Goal: Transaction & Acquisition: Purchase product/service

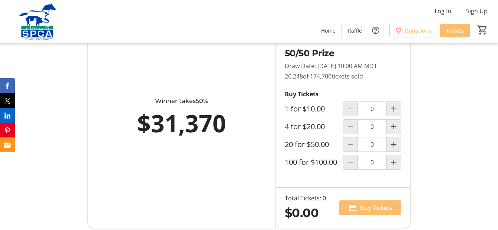
scroll to position [445, 0]
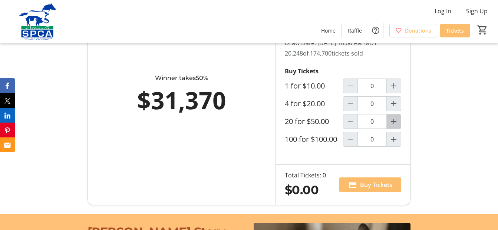
click at [395, 126] on mat-icon "Increment by one" at bounding box center [393, 121] width 9 height 9
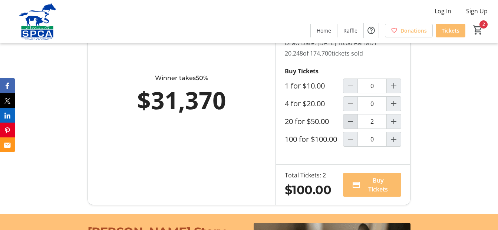
click at [350, 126] on mat-icon "Decrement by one" at bounding box center [350, 121] width 9 height 9
type input "1"
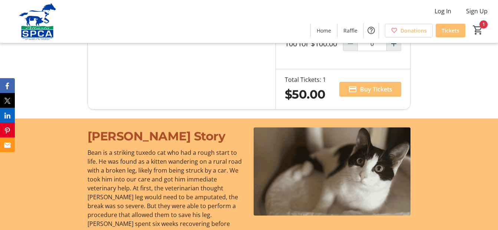
scroll to position [544, 0]
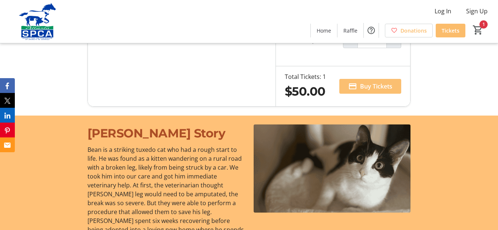
click at [375, 91] on span "Buy Tickets" at bounding box center [376, 86] width 32 height 9
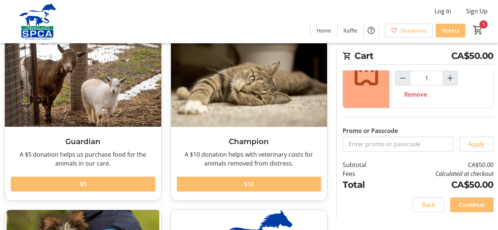
scroll to position [49, 0]
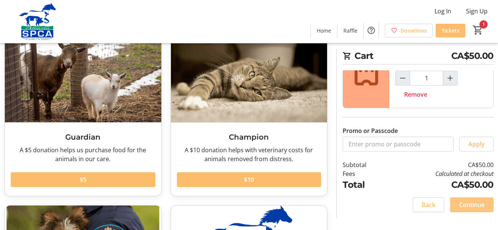
click at [470, 203] on span "Continue" at bounding box center [472, 205] width 26 height 9
click at [470, 203] on div "Continue" at bounding box center [471, 205] width 43 height 15
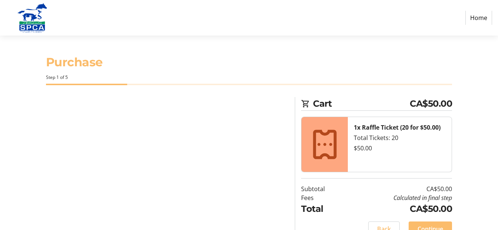
select select "CA"
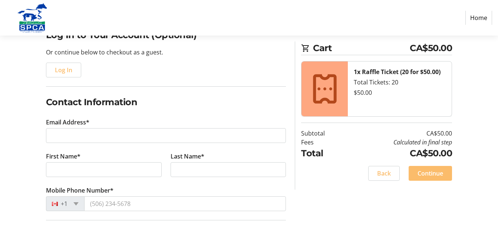
scroll to position [74, 0]
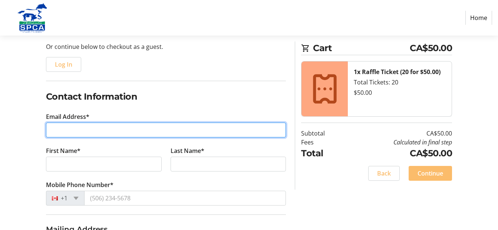
click at [71, 126] on input "Email Address*" at bounding box center [166, 130] width 240 height 15
type input "[EMAIL_ADDRESS][DOMAIN_NAME]"
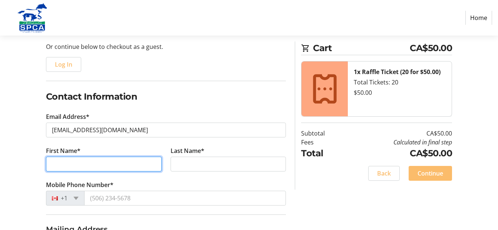
type input "[PERSON_NAME]"
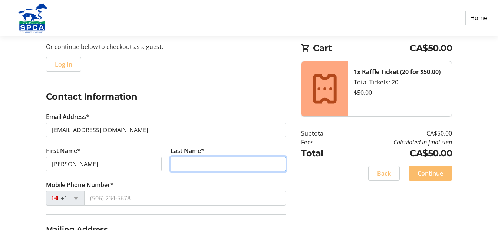
type input "[PERSON_NAME]"
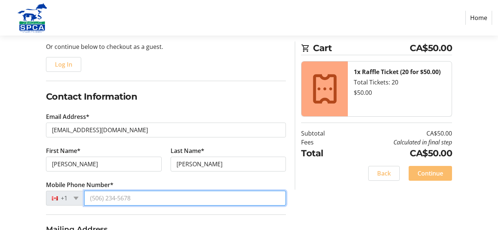
type input "[PHONE_NUMBER]"
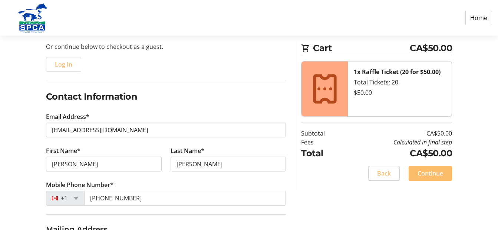
type input "[STREET_ADDRESS]"
type input "[GEOGRAPHIC_DATA]"
select select "AB"
type input "T5T 5S3"
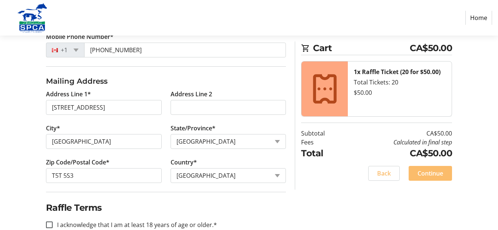
scroll to position [240, 0]
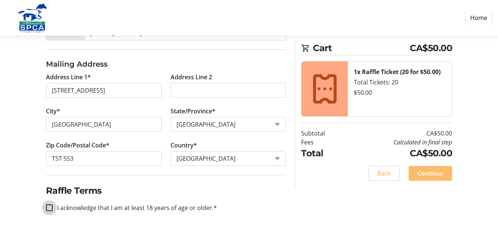
click at [49, 208] on input "I acknowledge that I am at least 18 years of age or older.*" at bounding box center [49, 208] width 7 height 7
checkbox input "true"
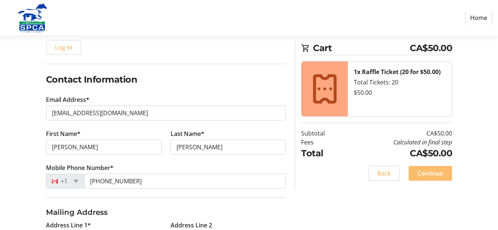
scroll to position [128, 0]
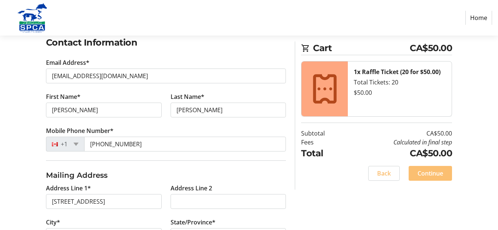
click at [438, 175] on span "Continue" at bounding box center [431, 173] width 26 height 9
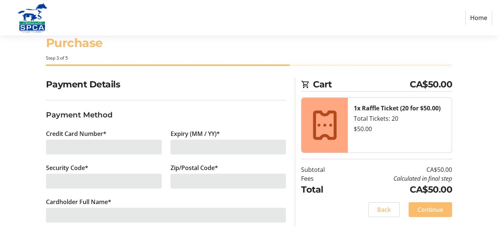
scroll to position [30, 0]
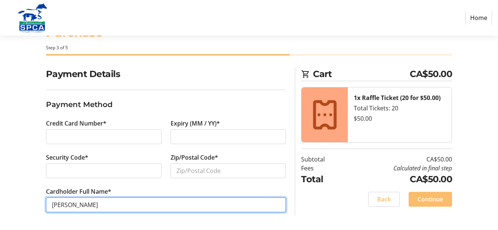
click at [78, 203] on input "[PERSON_NAME]" at bounding box center [166, 205] width 240 height 15
click at [77, 204] on input "[PERSON_NAME]" at bounding box center [166, 205] width 240 height 15
type input "[PERSON_NAME]"
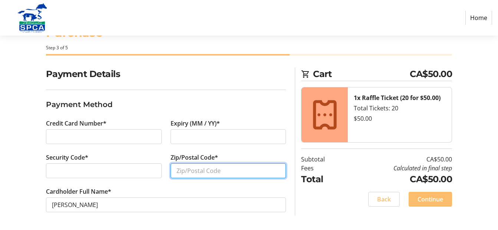
click at [183, 172] on input "Zip/Postal Code*" at bounding box center [229, 171] width 116 height 15
drag, startPoint x: 194, startPoint y: 174, endPoint x: 157, endPoint y: 168, distance: 37.5
click at [157, 168] on div "Credit Card Number* Expiry (MM / YY)* Security Code* Zip/Postal Code* t5t Cardh…" at bounding box center [166, 170] width 249 height 102
type input "T5T 5S3"
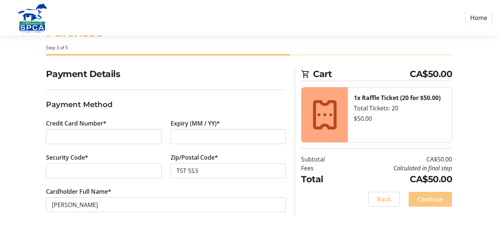
click at [433, 200] on span "Continue" at bounding box center [431, 199] width 26 height 9
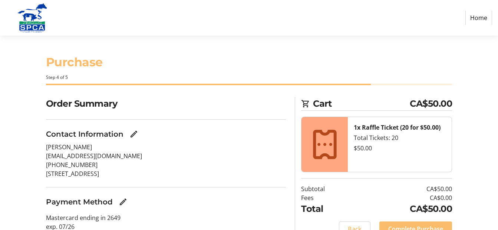
scroll to position [34, 0]
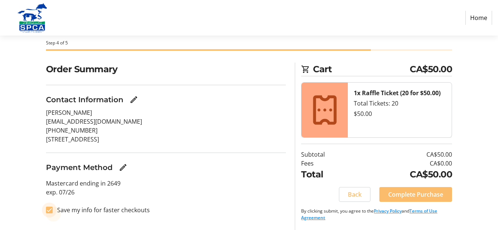
click at [50, 210] on input "Save my info for faster checkouts" at bounding box center [49, 210] width 7 height 7
checkbox input "false"
click at [408, 196] on span "Complete Purchase" at bounding box center [415, 194] width 55 height 9
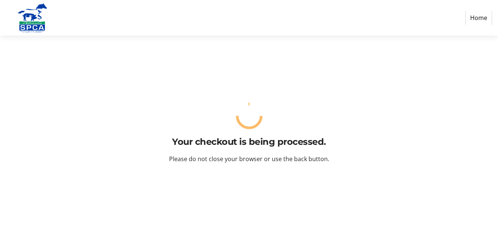
scroll to position [0, 0]
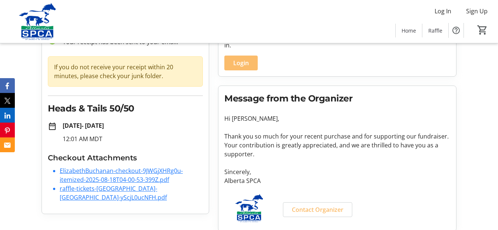
scroll to position [66, 0]
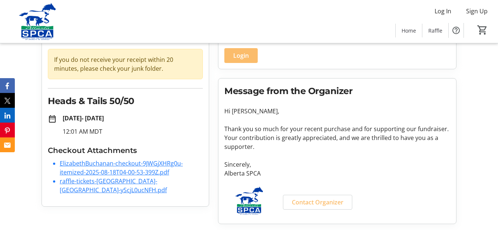
click at [100, 183] on link "raffle-tickets-[GEOGRAPHIC_DATA]-[GEOGRAPHIC_DATA]-yScjL0ucNFH.pdf" at bounding box center [113, 185] width 107 height 17
